Goal: Transaction & Acquisition: Purchase product/service

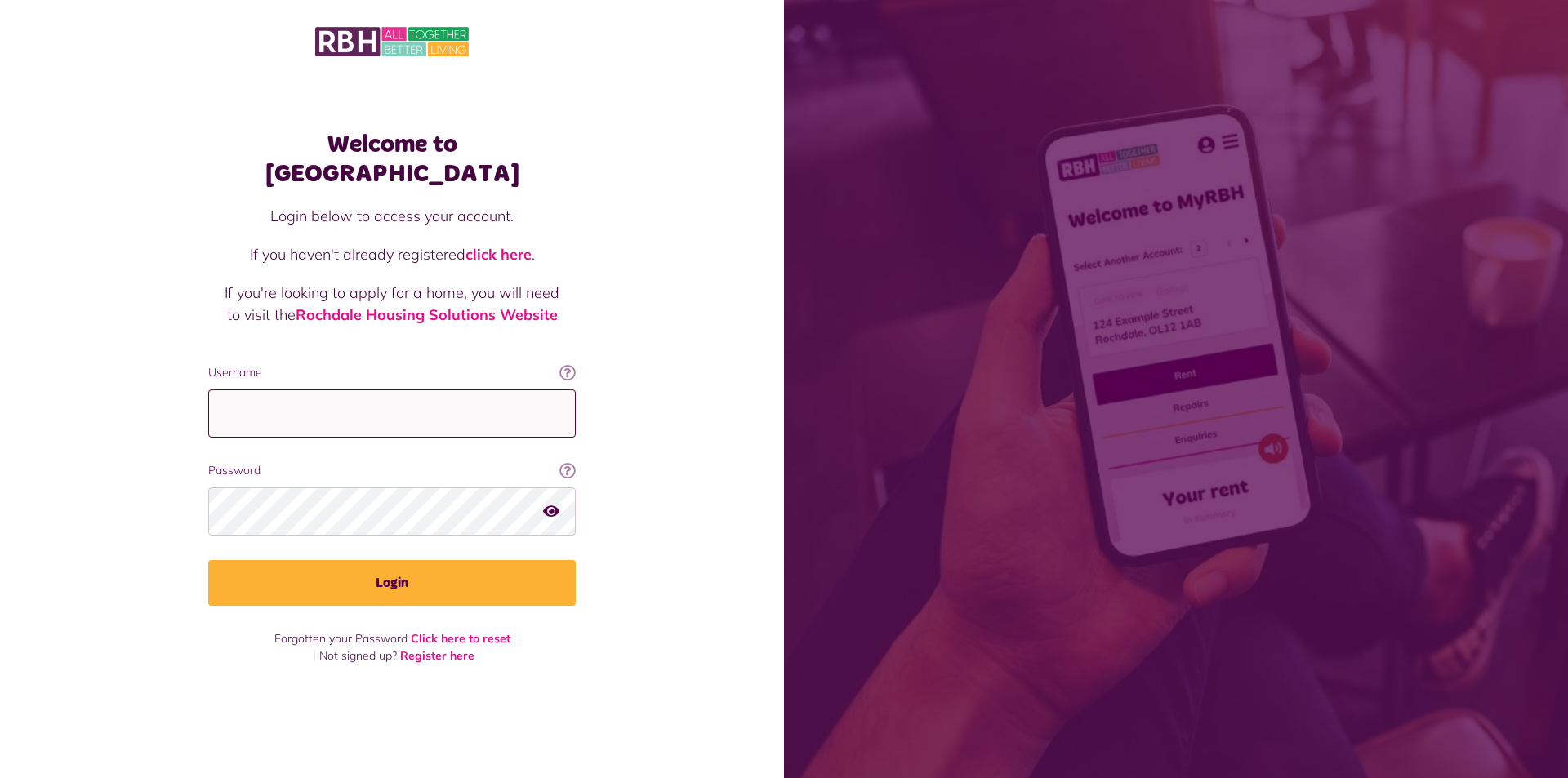
click at [311, 396] on input "Username" at bounding box center [392, 414] width 368 height 48
type input "**********"
click at [208, 561] on button "Login" at bounding box center [392, 584] width 368 height 46
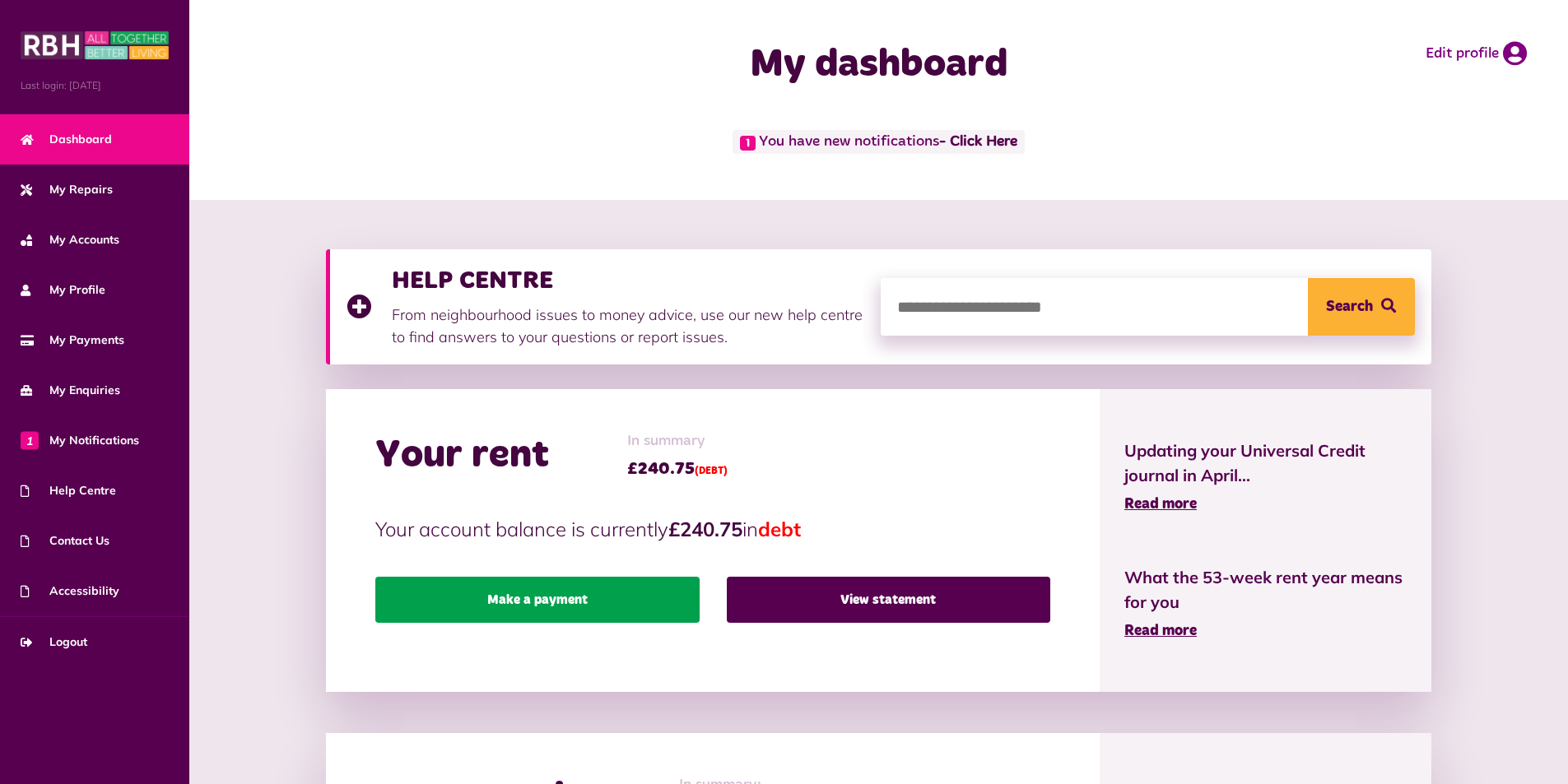
click at [591, 605] on link "Make a payment" at bounding box center [537, 601] width 323 height 46
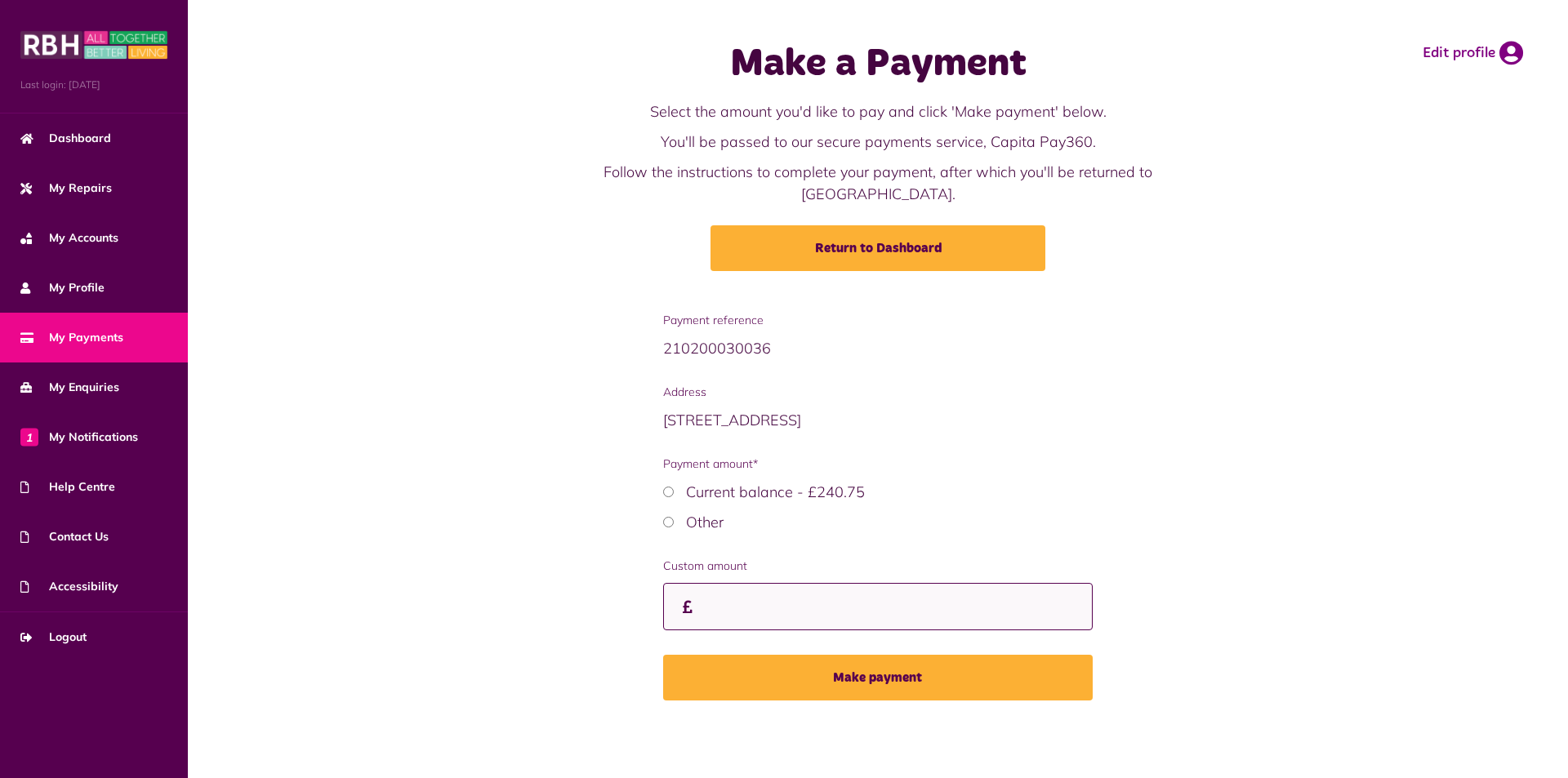
click at [739, 584] on input "Custom amount" at bounding box center [877, 607] width 430 height 48
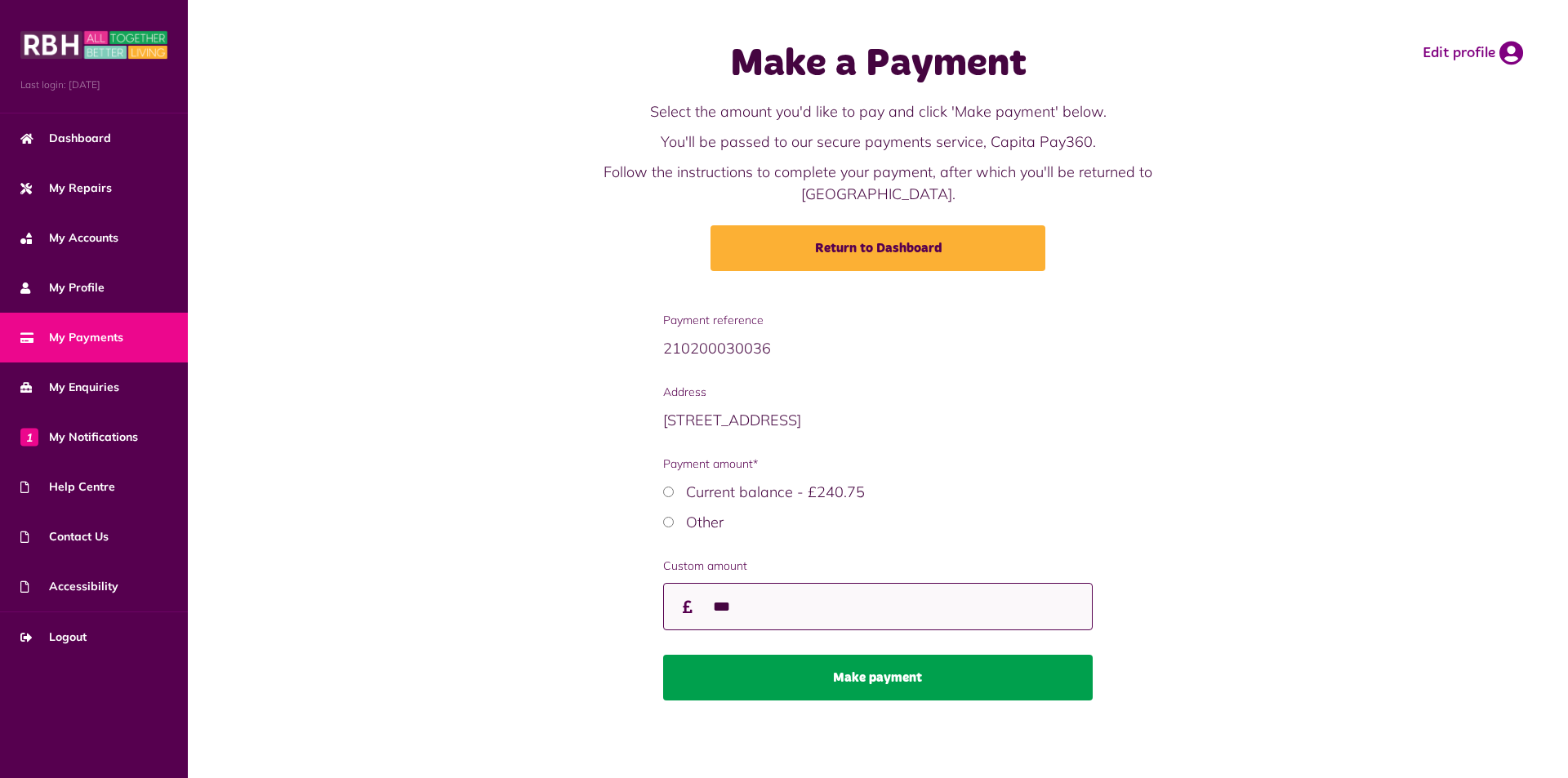
type input "***"
click at [814, 665] on button "Make payment" at bounding box center [877, 678] width 430 height 46
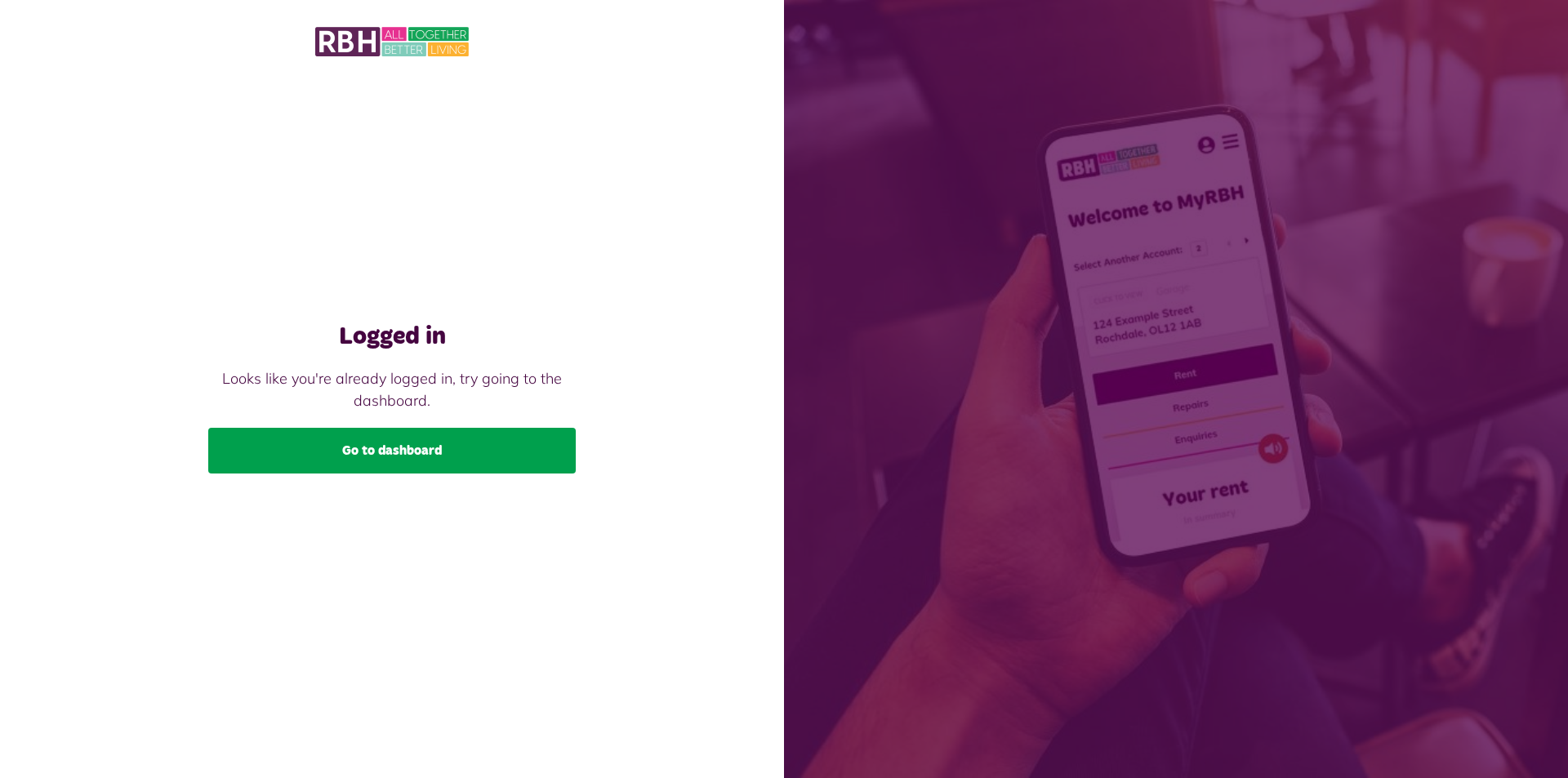
click at [418, 460] on link "Go to dashboard" at bounding box center [392, 451] width 368 height 46
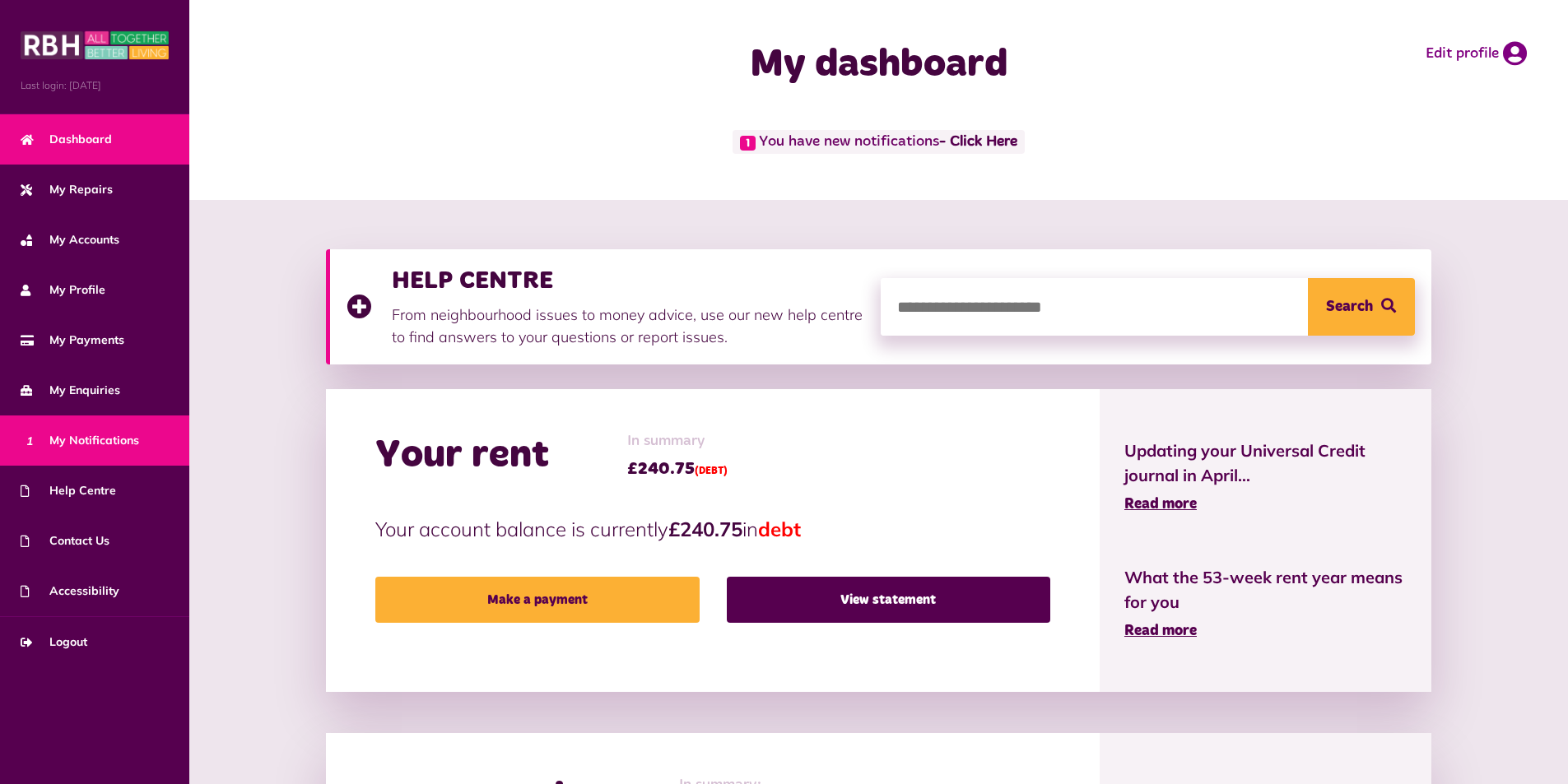
click at [114, 442] on span "1 My Notifications" at bounding box center [79, 441] width 119 height 17
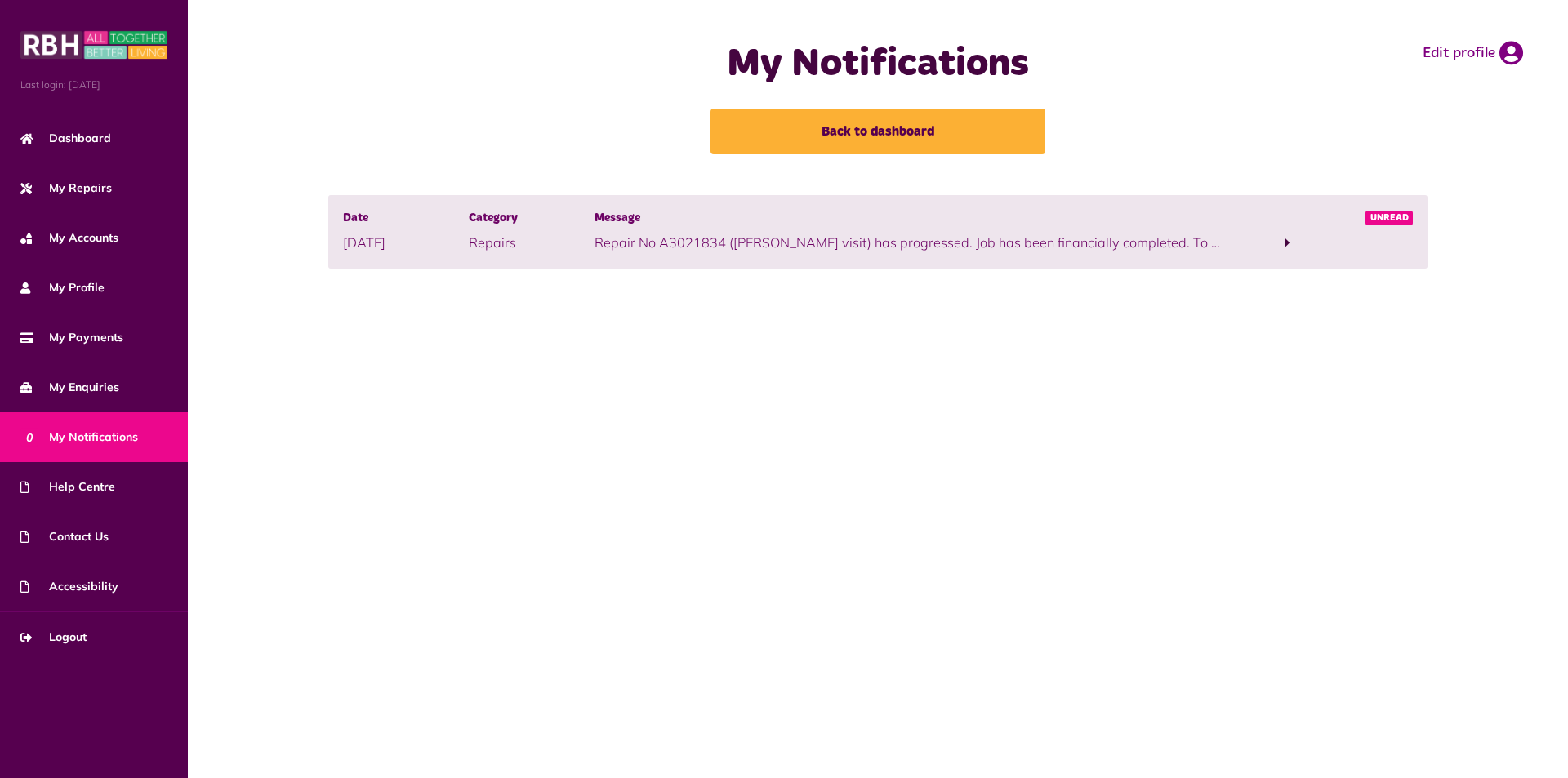
click at [1284, 240] on span at bounding box center [1287, 242] width 6 height 14
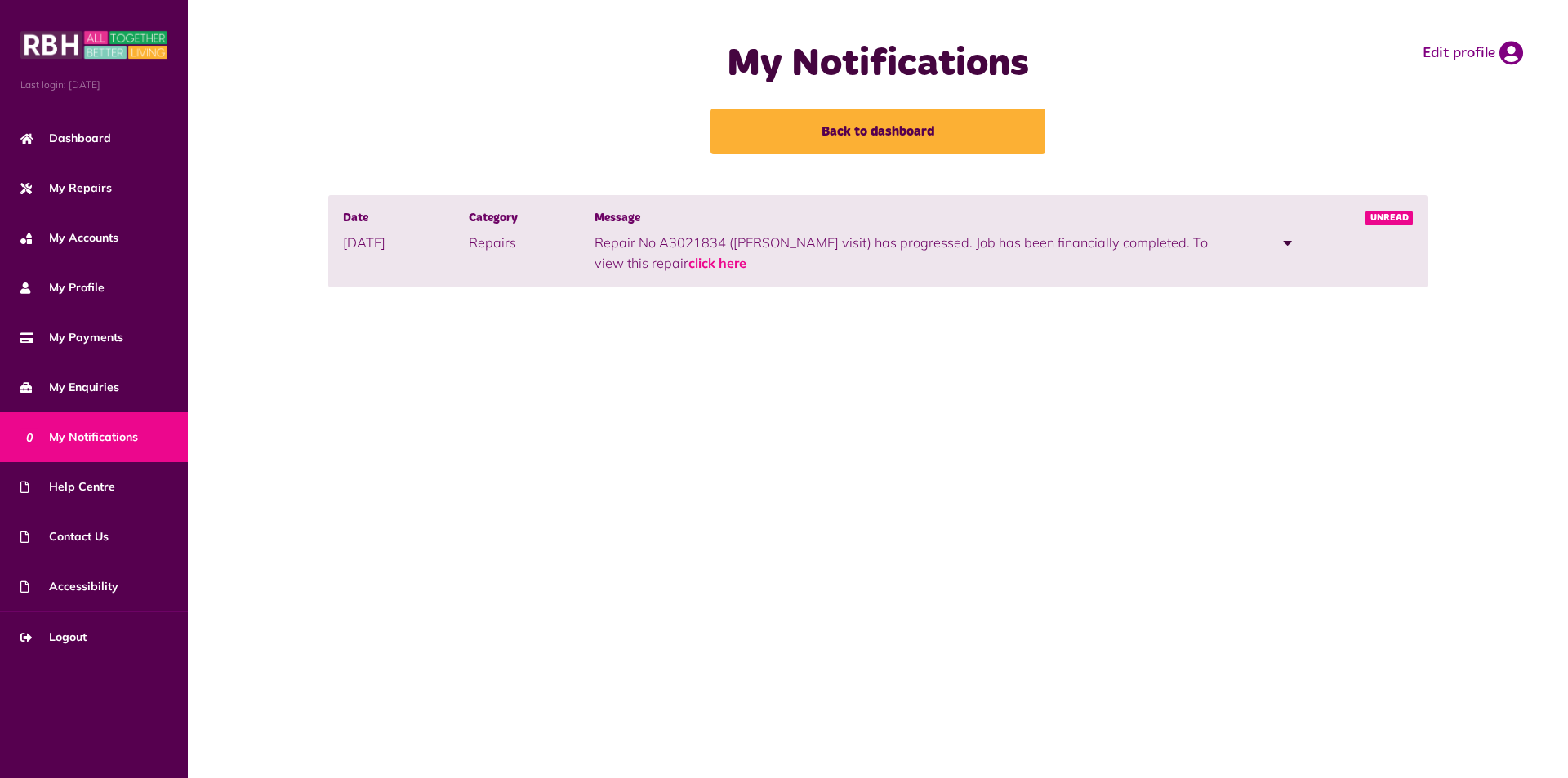
click at [689, 264] on link "click here" at bounding box center [717, 263] width 58 height 16
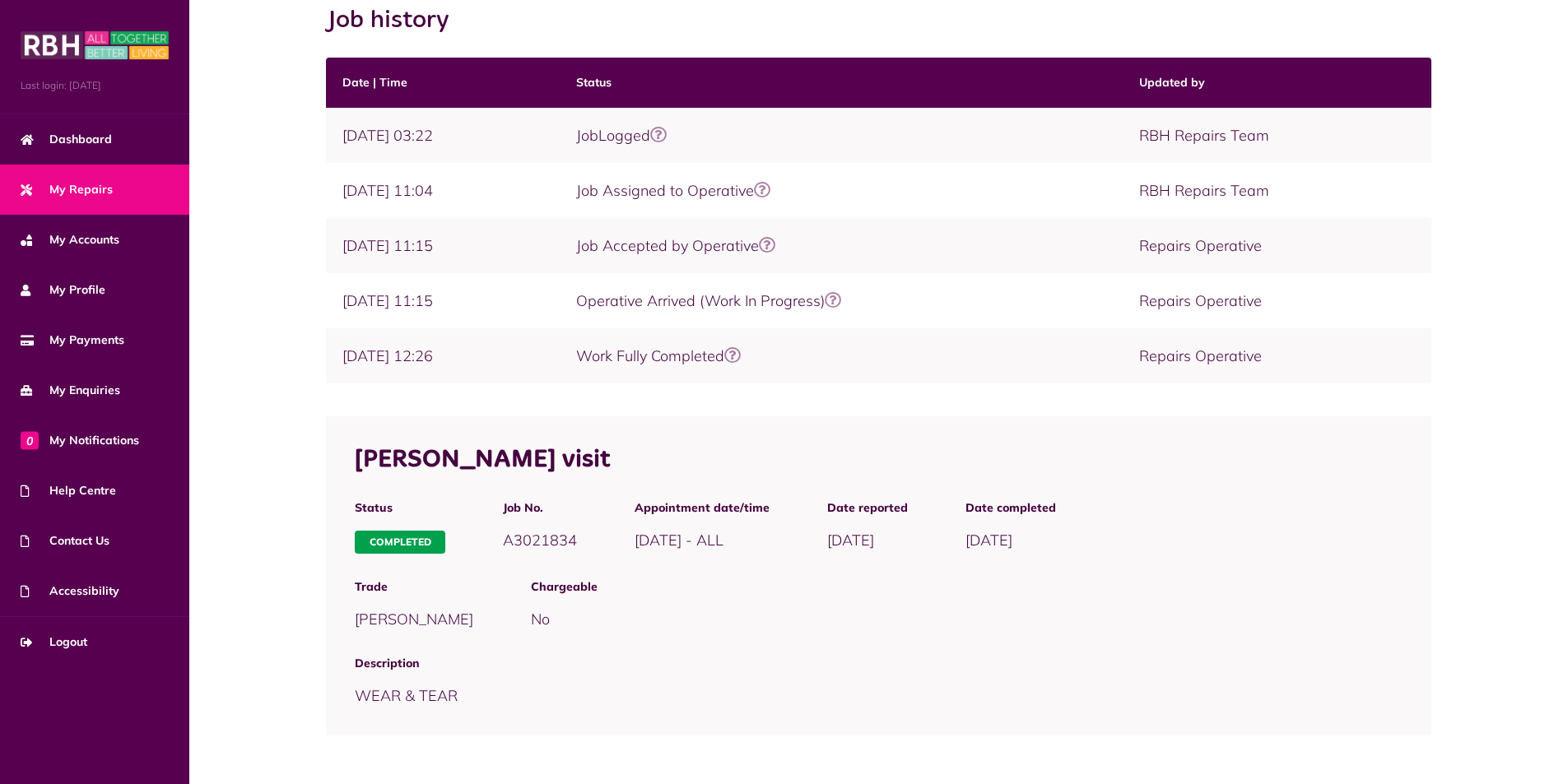
scroll to position [279, 0]
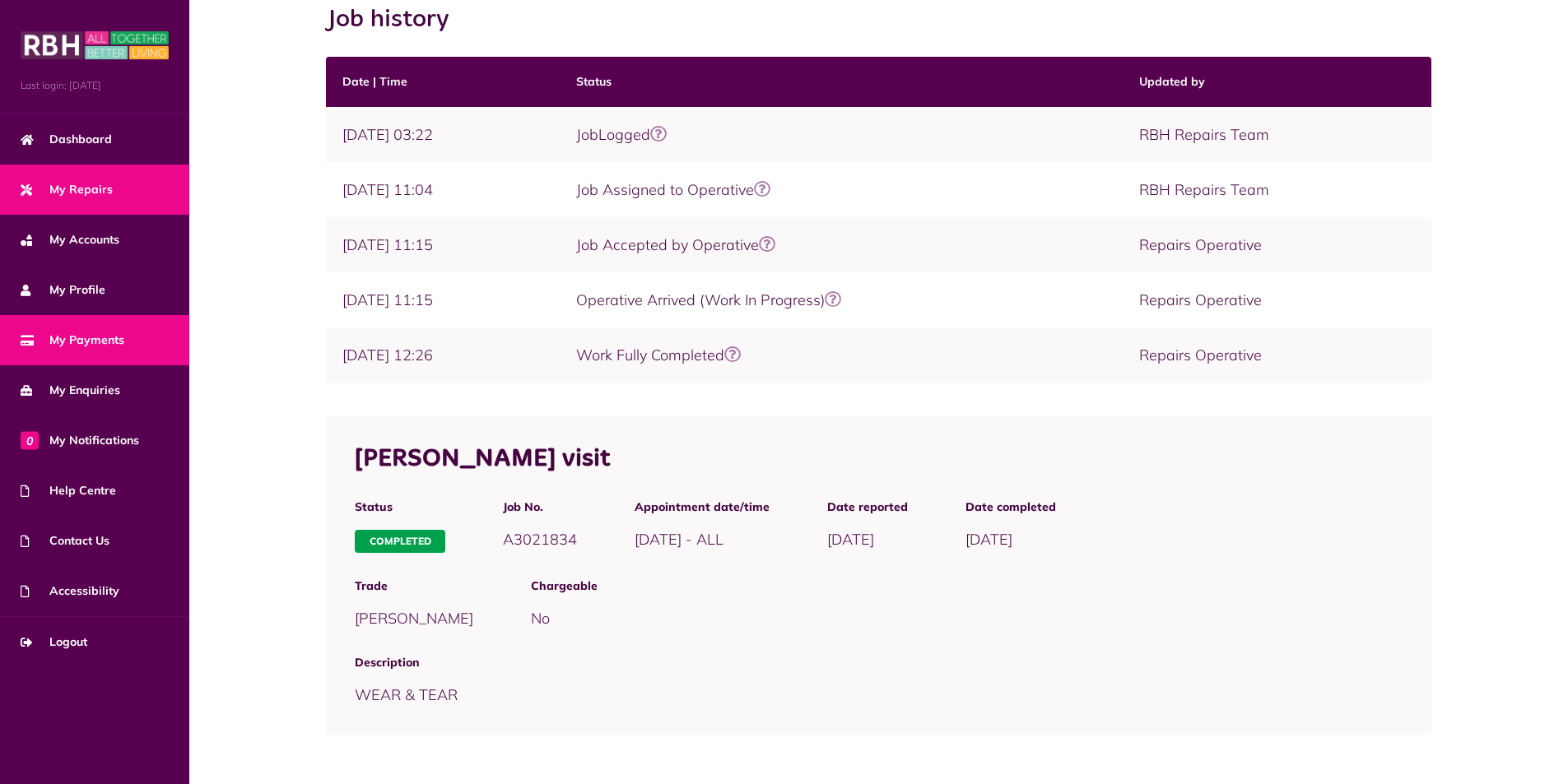
click at [94, 340] on span "My Payments" at bounding box center [71, 341] width 103 height 17
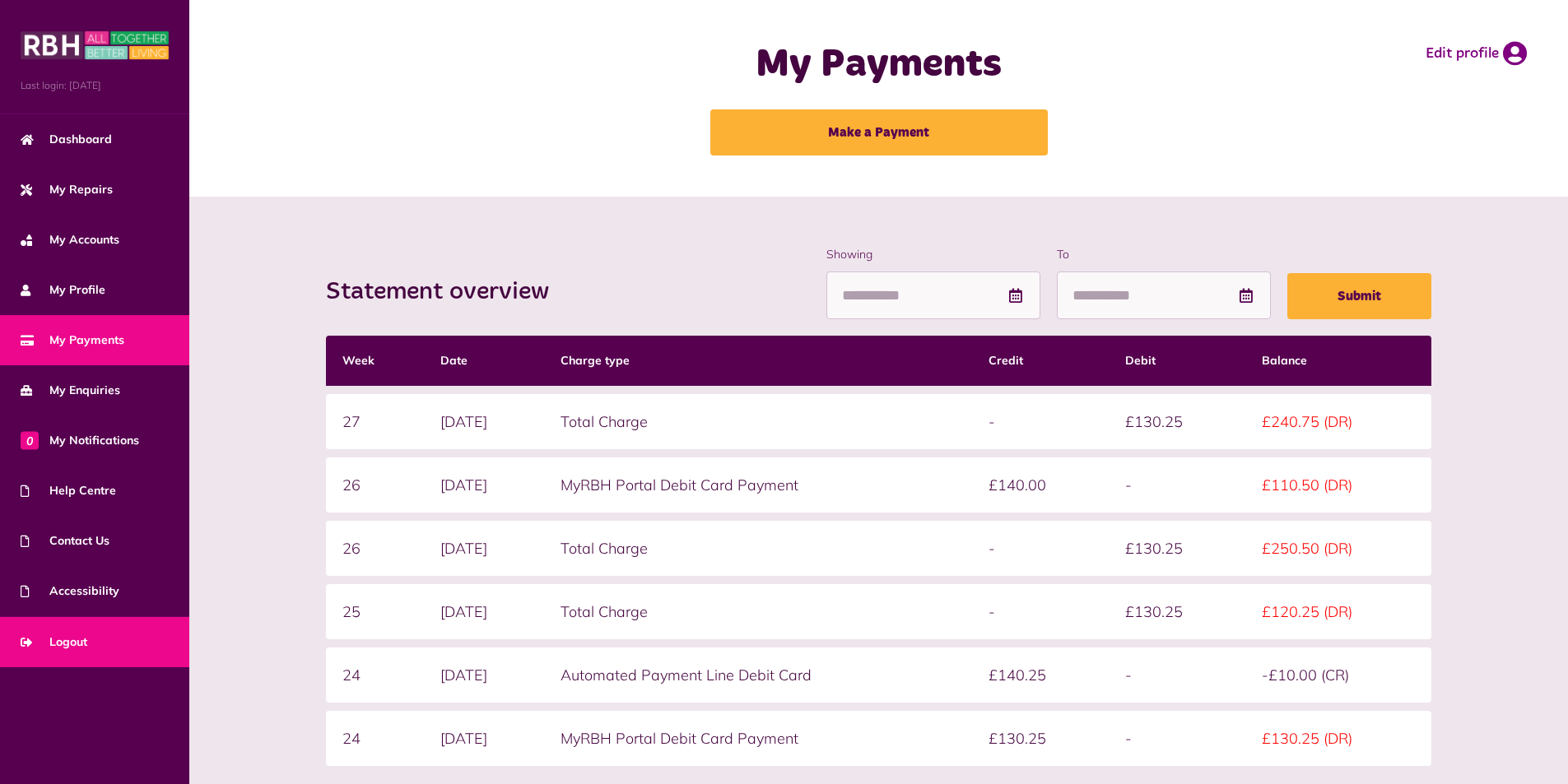
click at [75, 648] on span "Logout" at bounding box center [53, 642] width 67 height 17
